Goal: Information Seeking & Learning: Learn about a topic

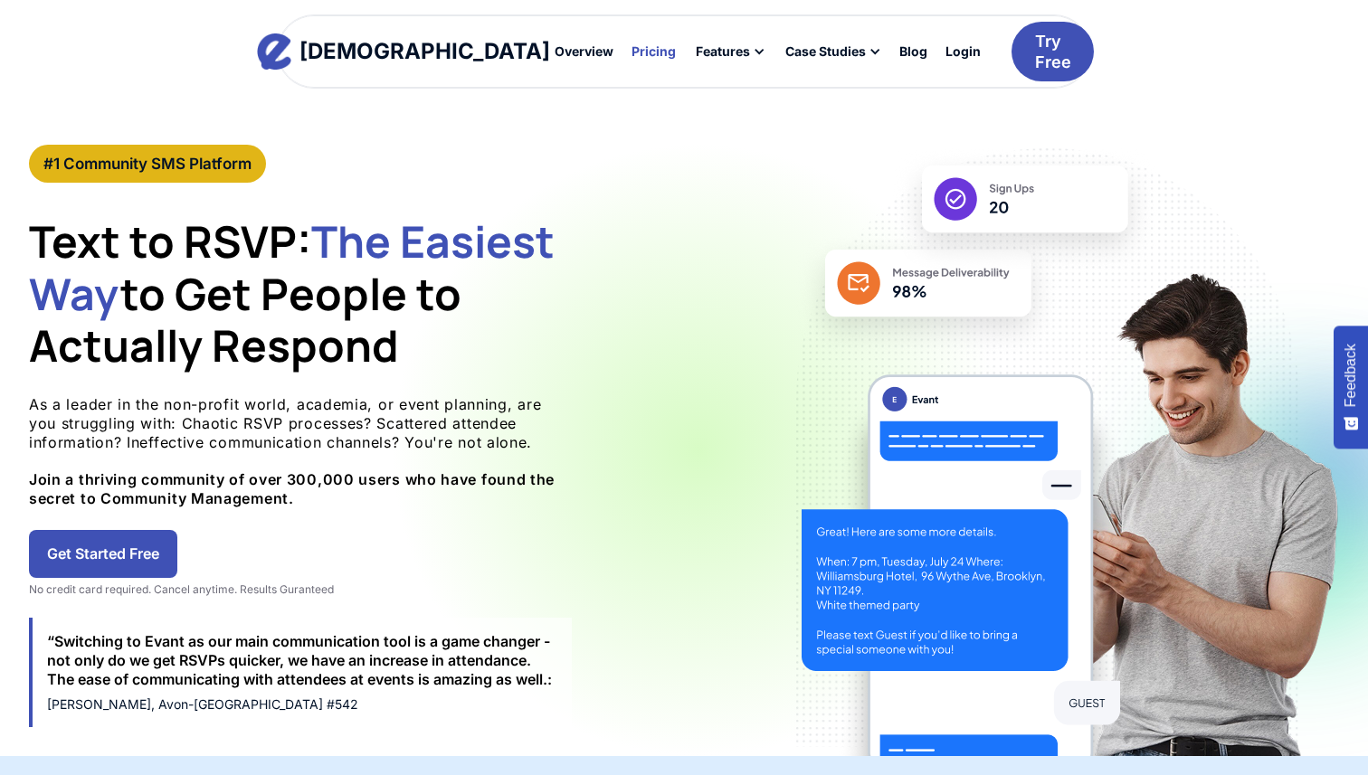
click at [631, 53] on div "Pricing" at bounding box center [653, 51] width 44 height 13
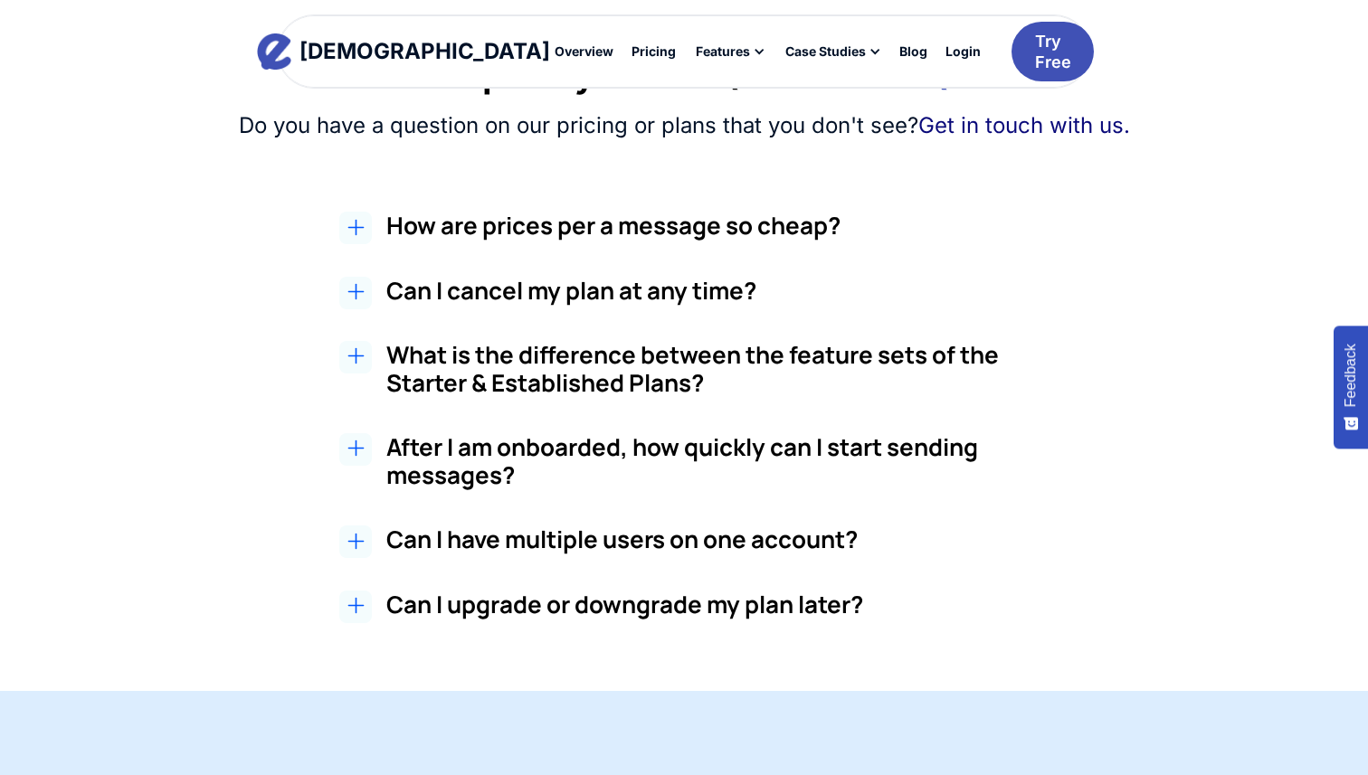
scroll to position [1514, 0]
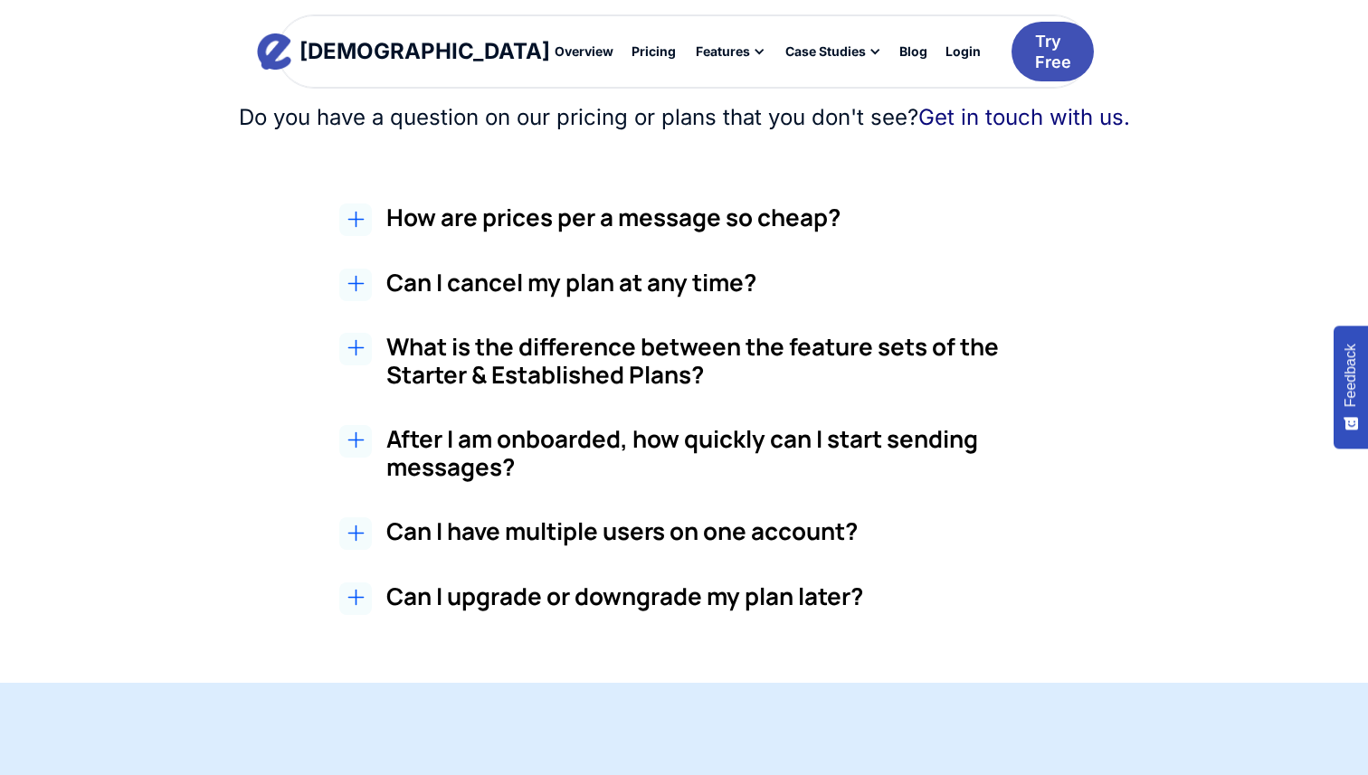
click at [751, 284] on h3 "Can I cancel my plan at any time?" at bounding box center [725, 283] width 679 height 28
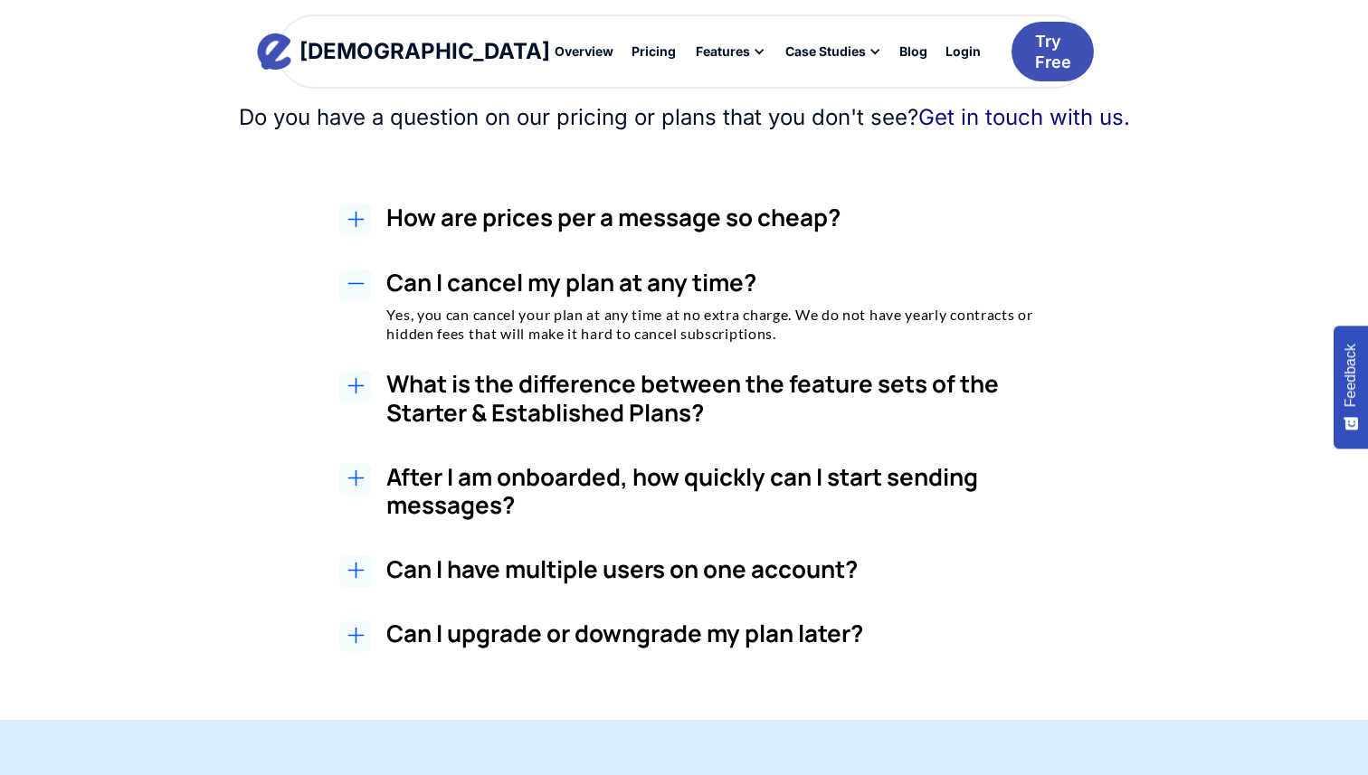
click at [734, 395] on h3 "What is the difference between the feature sets of the Starter & Established Pl…" at bounding box center [725, 398] width 679 height 56
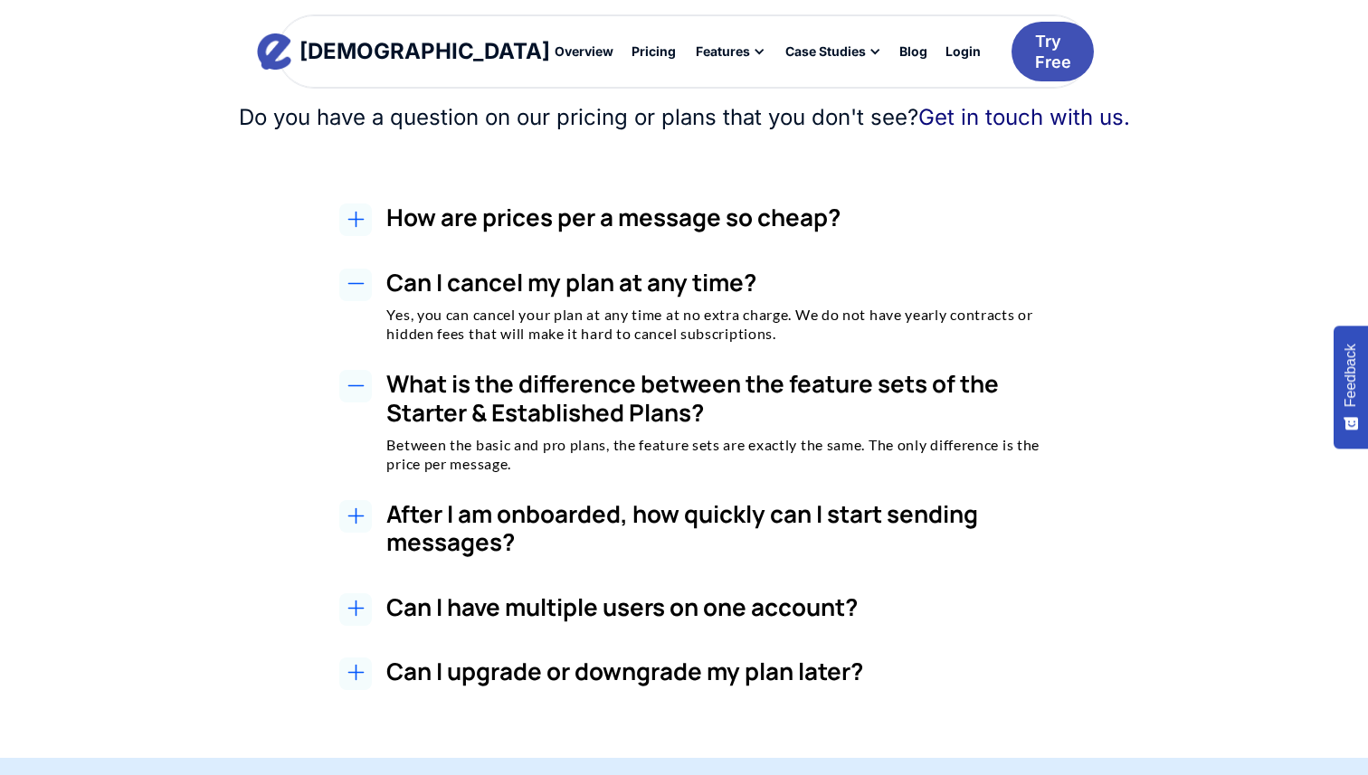
click at [715, 514] on h3 "After I am onboarded, how quickly can I start sending messages?" at bounding box center [725, 528] width 679 height 56
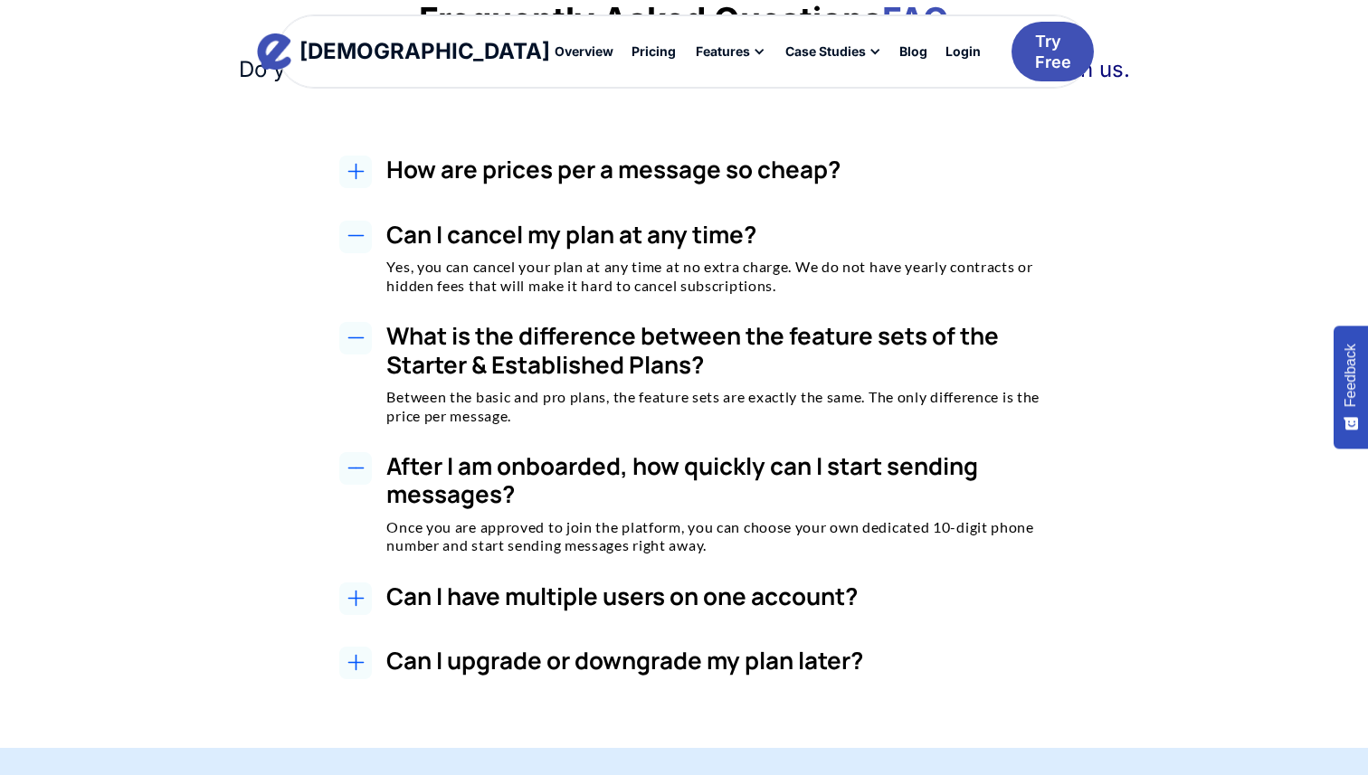
scroll to position [1583, 0]
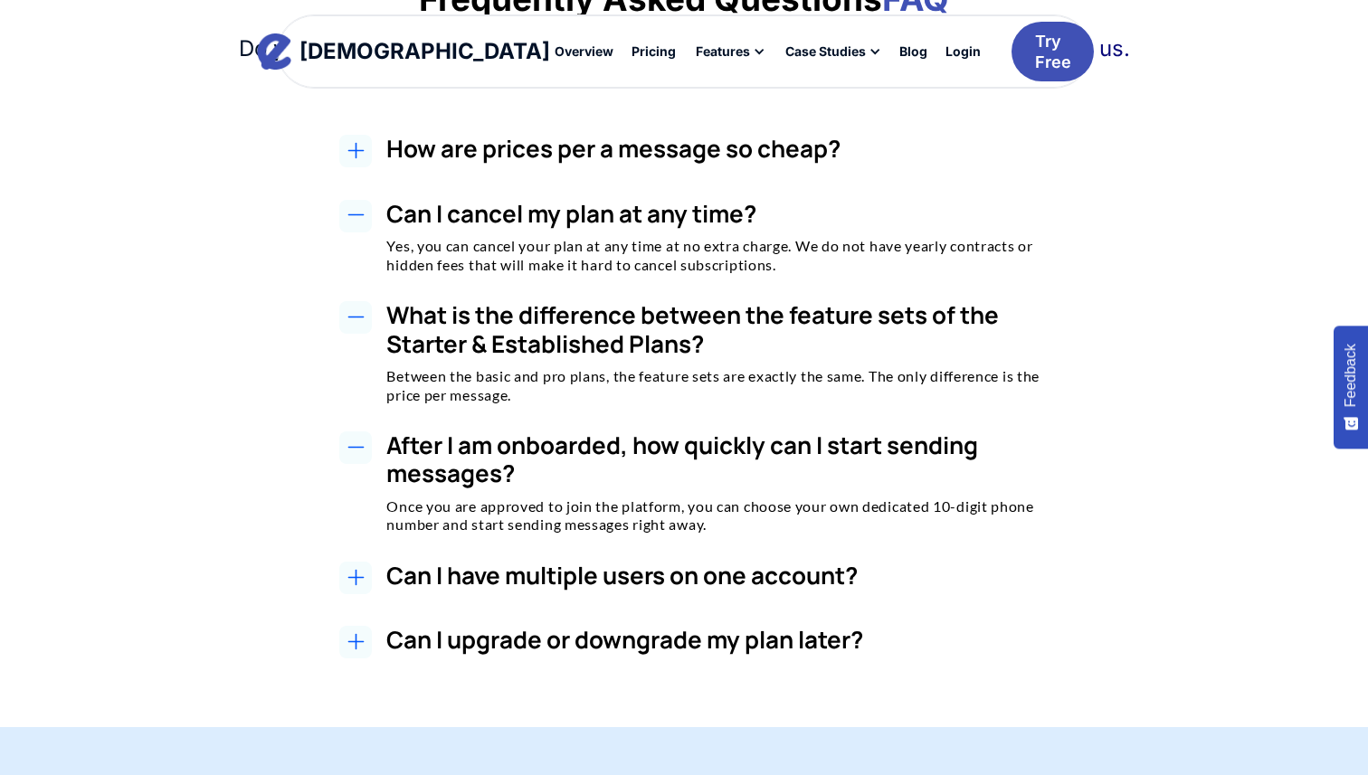
click at [707, 570] on h3 "Can I have multiple users on one account?" at bounding box center [725, 576] width 679 height 28
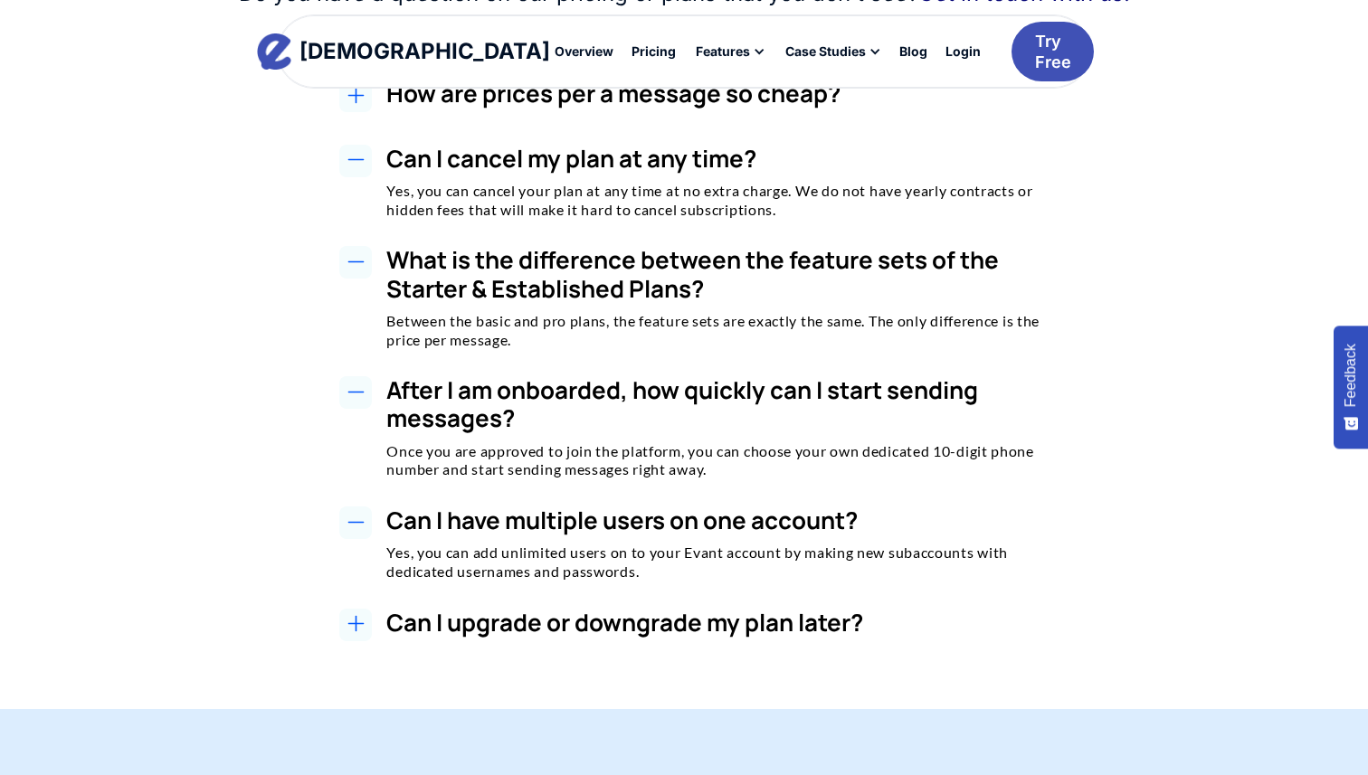
scroll to position [1642, 0]
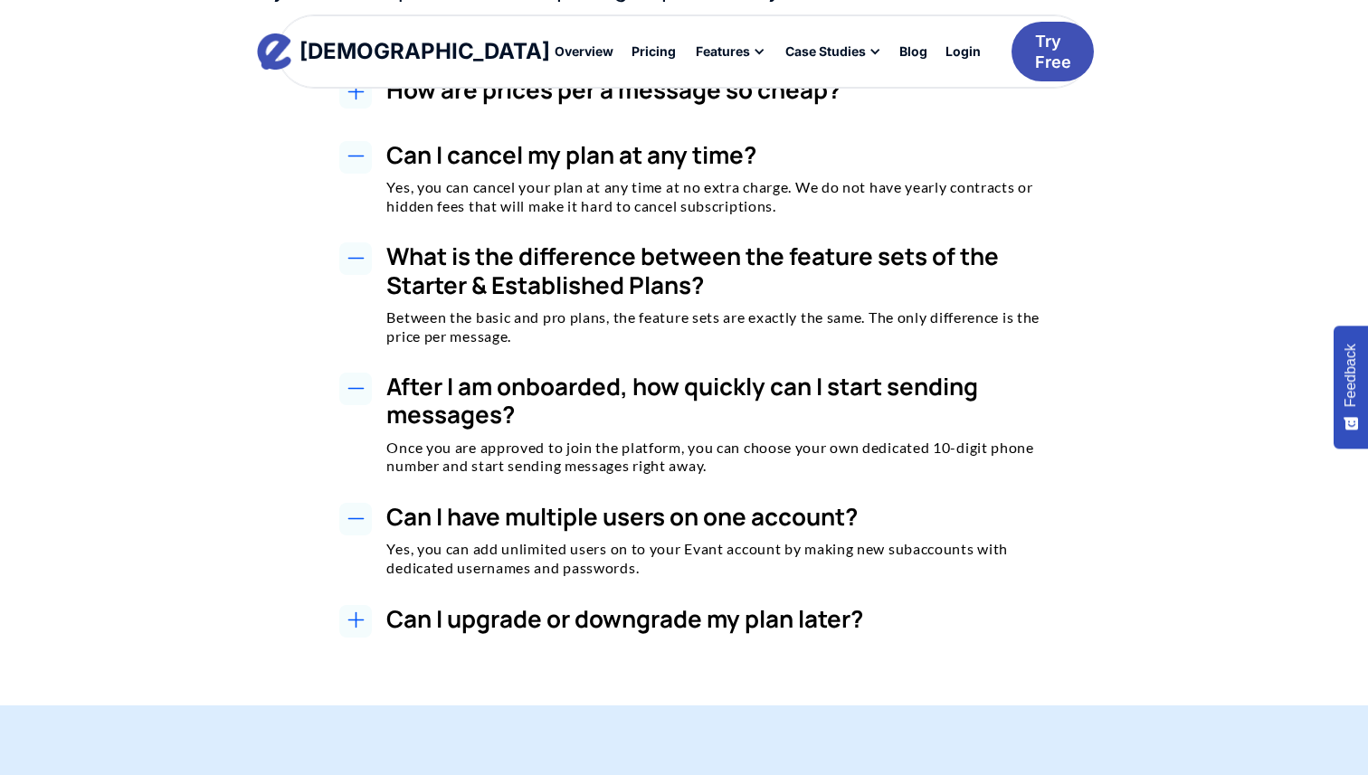
click at [706, 599] on div "How are prices per a message so cheap? At Evant, we've built relationships with…" at bounding box center [684, 359] width 1171 height 566
click at [707, 615] on h3 "Can I upgrade or downgrade my plan later?" at bounding box center [725, 619] width 679 height 28
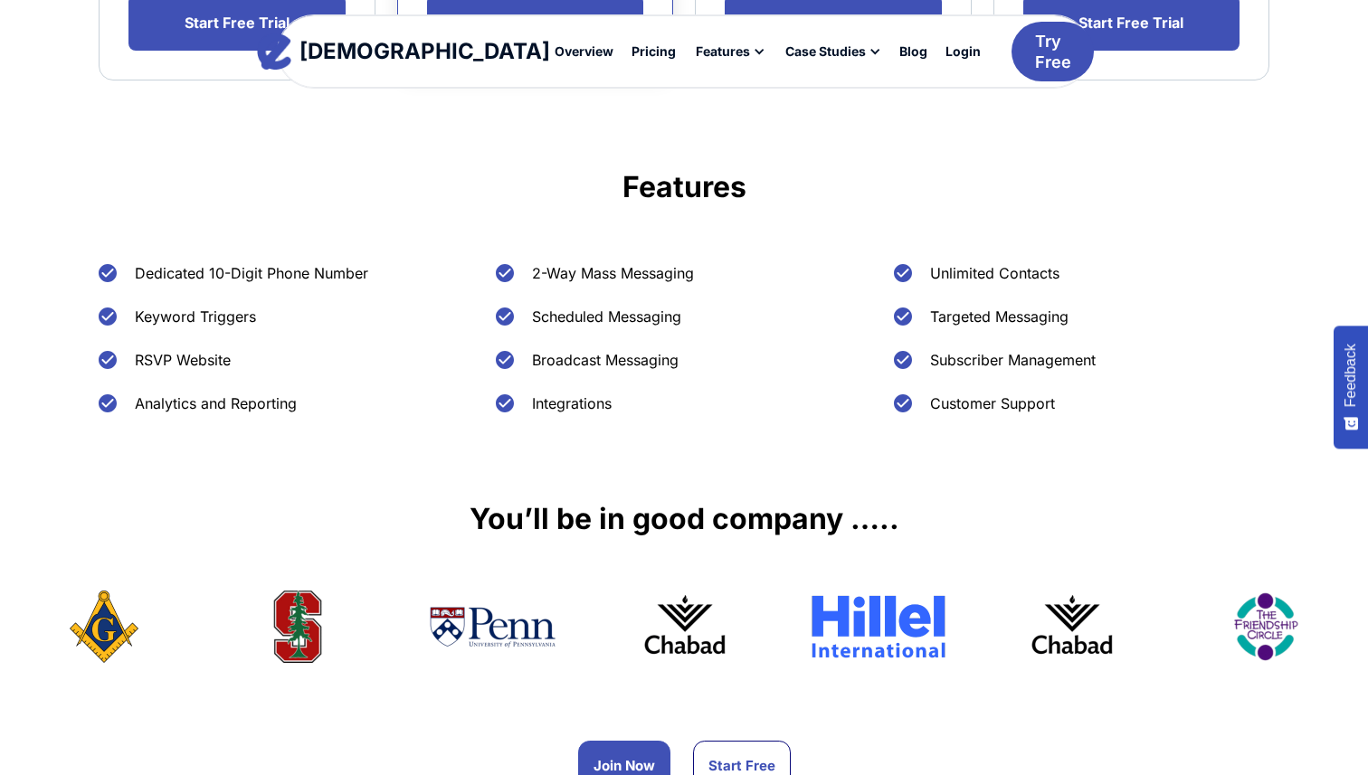
scroll to position [748, 0]
